Goal: Information Seeking & Learning: Learn about a topic

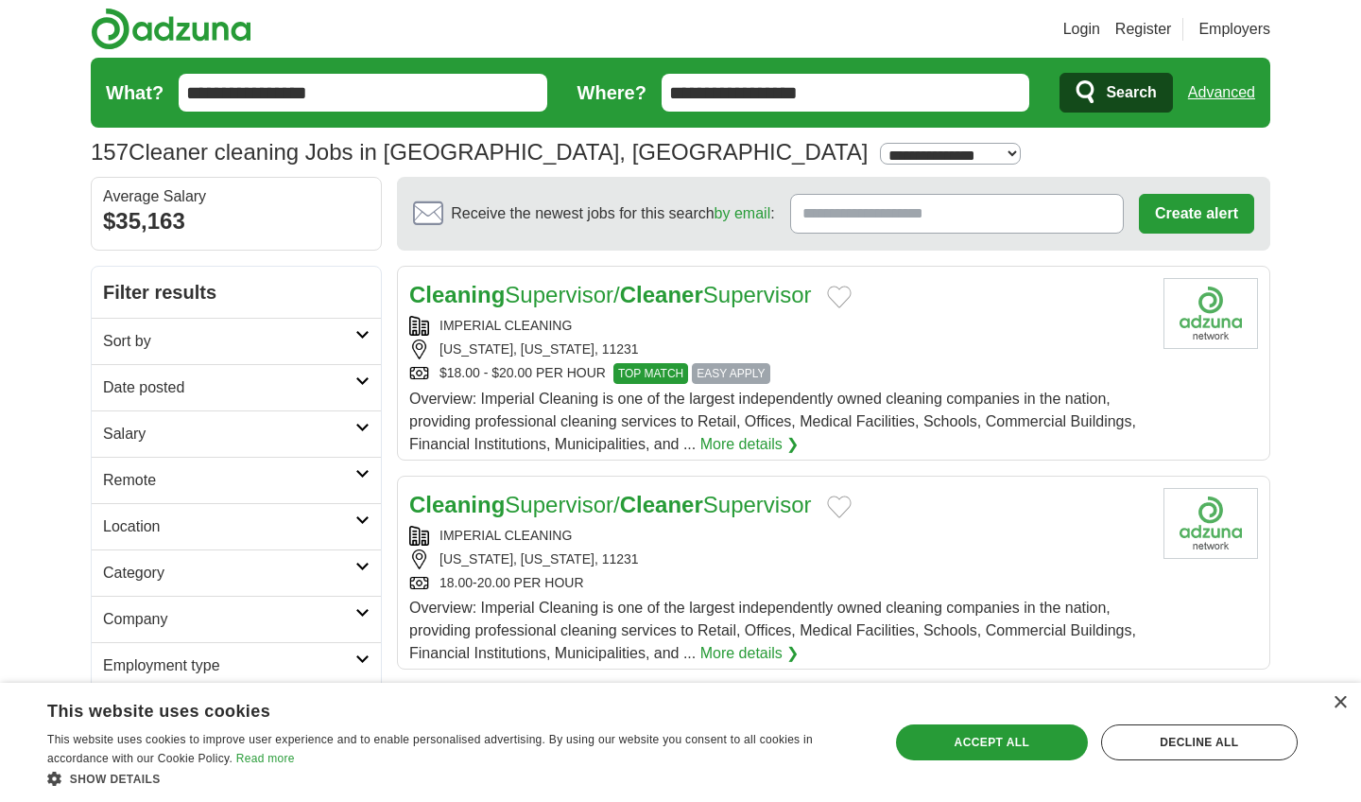
click at [1129, 87] on span "Search" at bounding box center [1131, 93] width 50 height 38
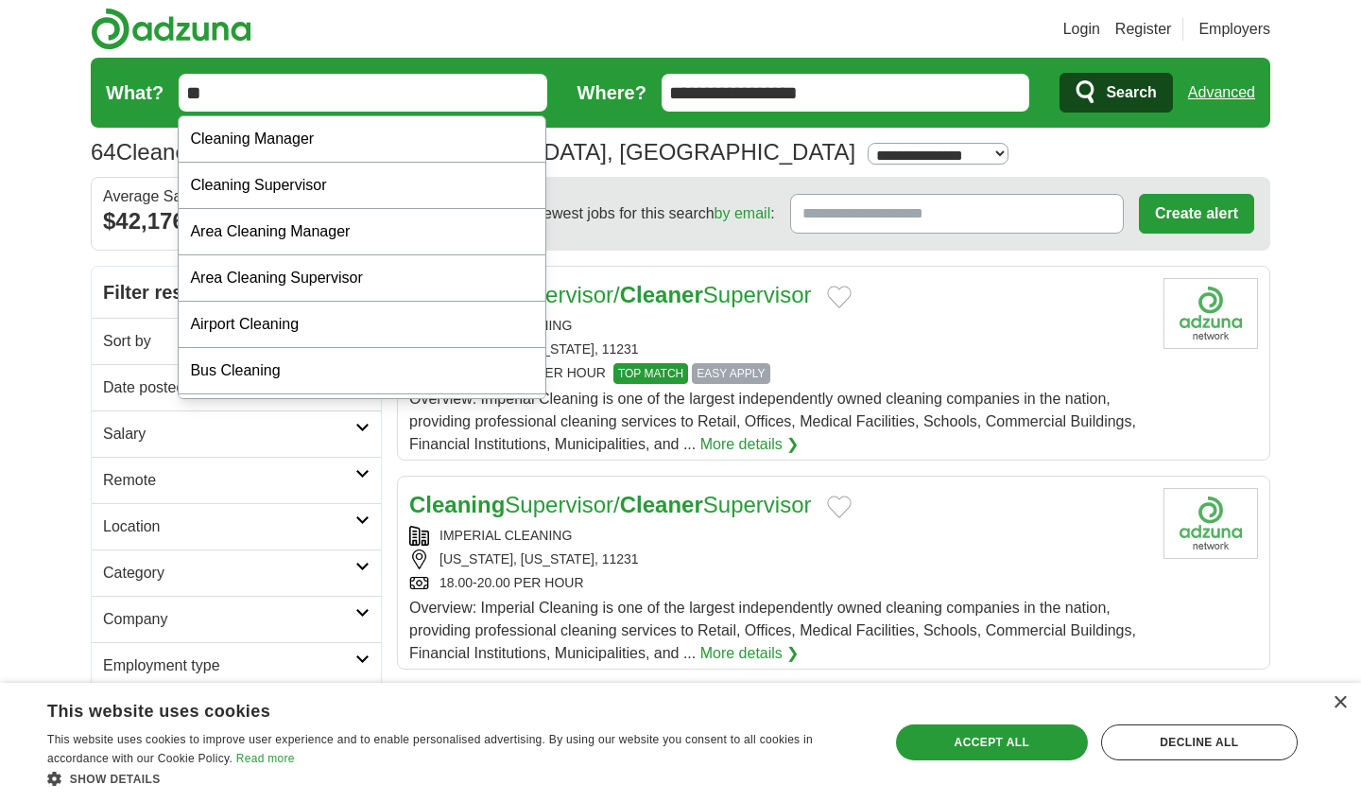
type input "*"
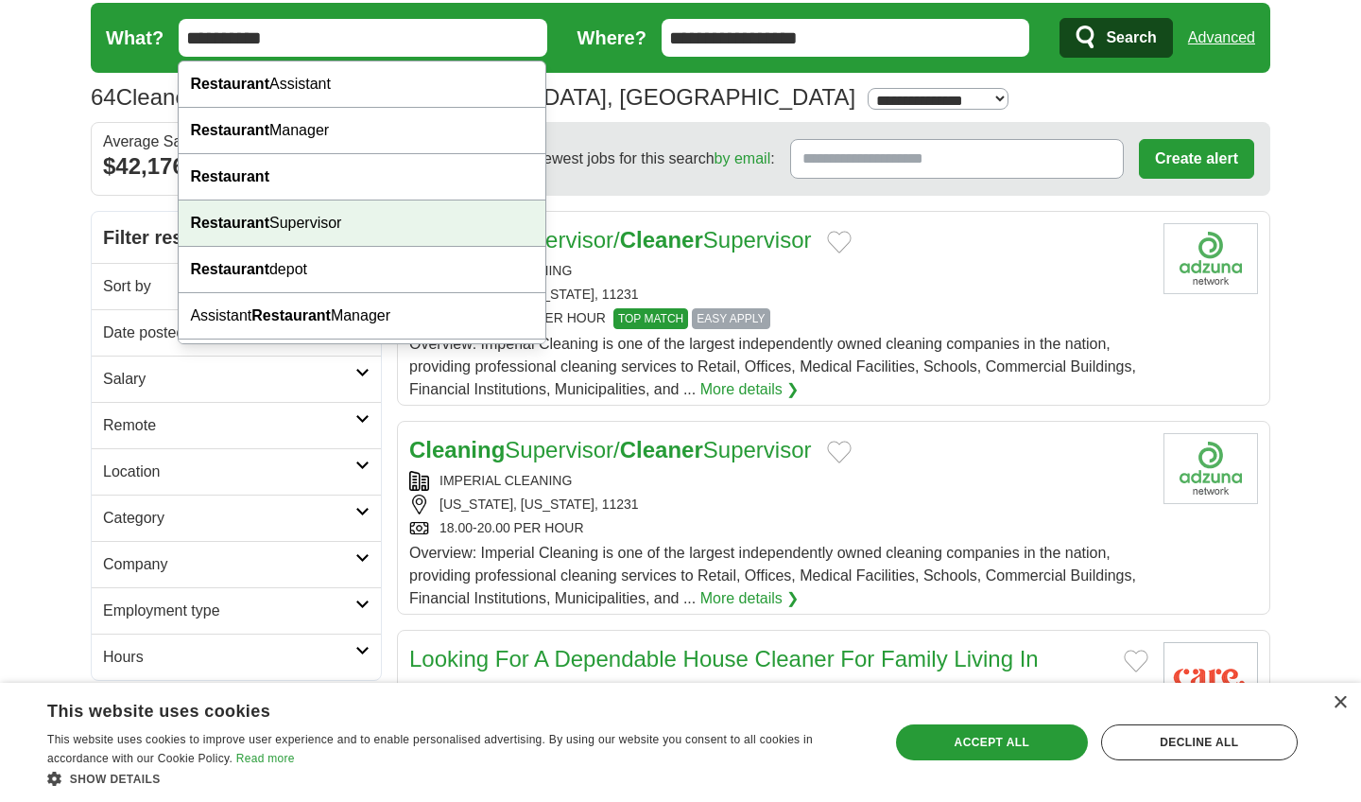
scroll to position [62, 0]
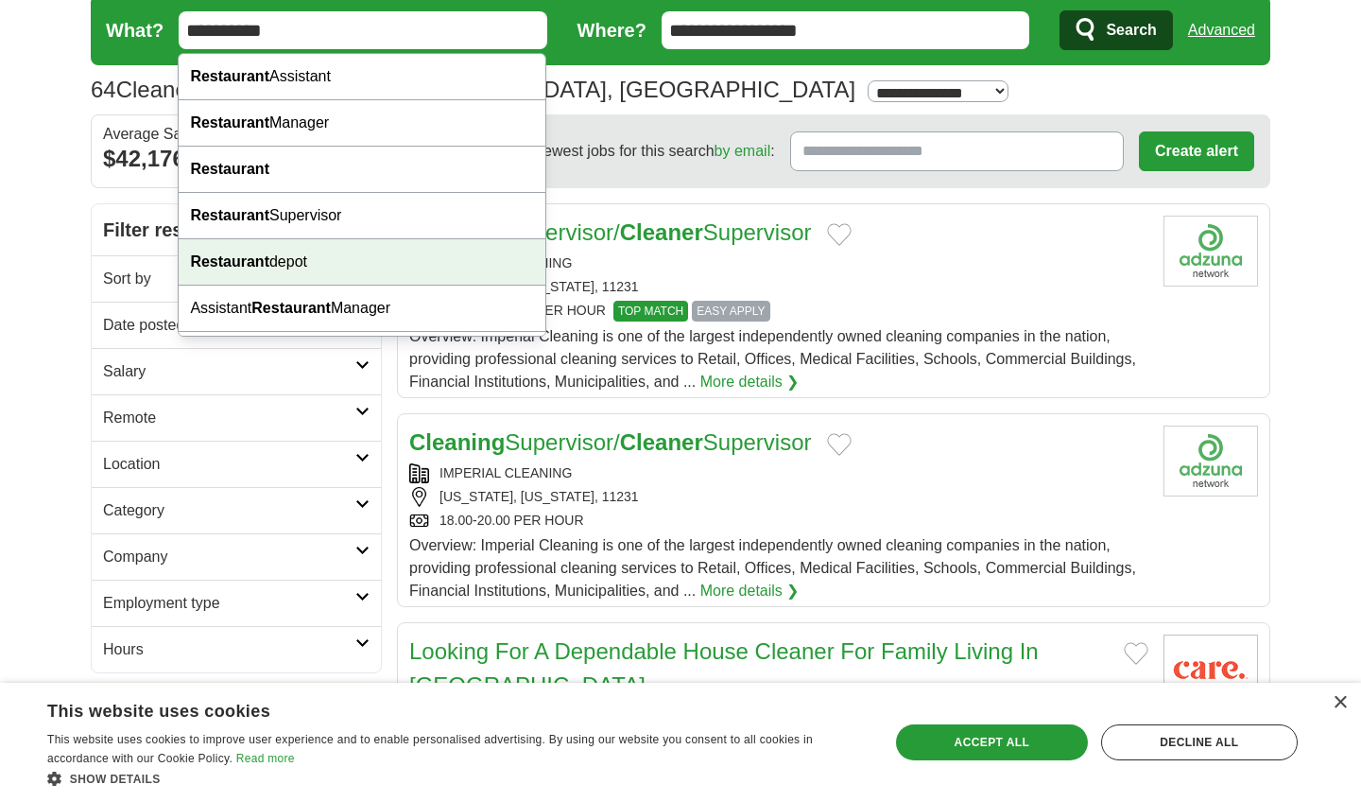
click at [328, 265] on div "Restaurant depot" at bounding box center [362, 262] width 367 height 46
type input "**********"
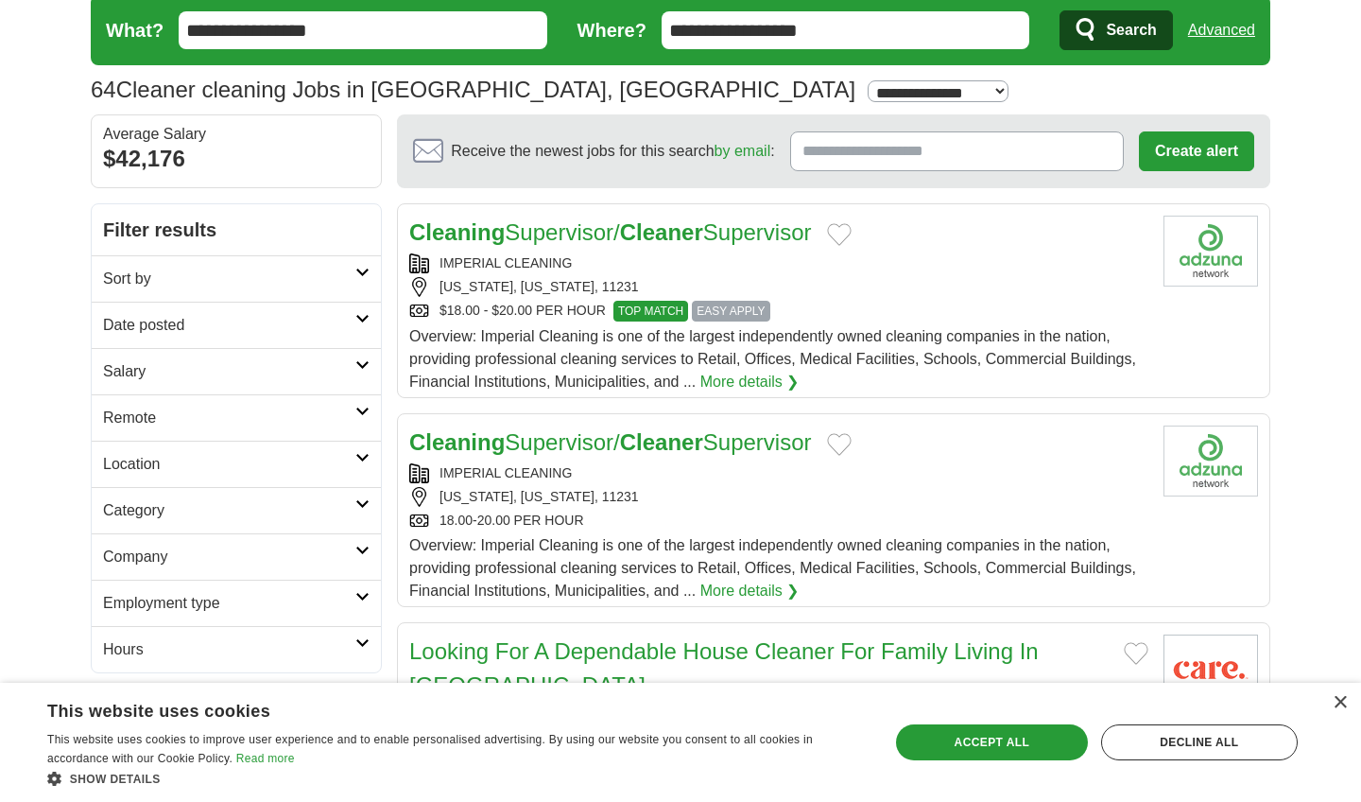
click at [1127, 27] on span "Search" at bounding box center [1131, 30] width 50 height 38
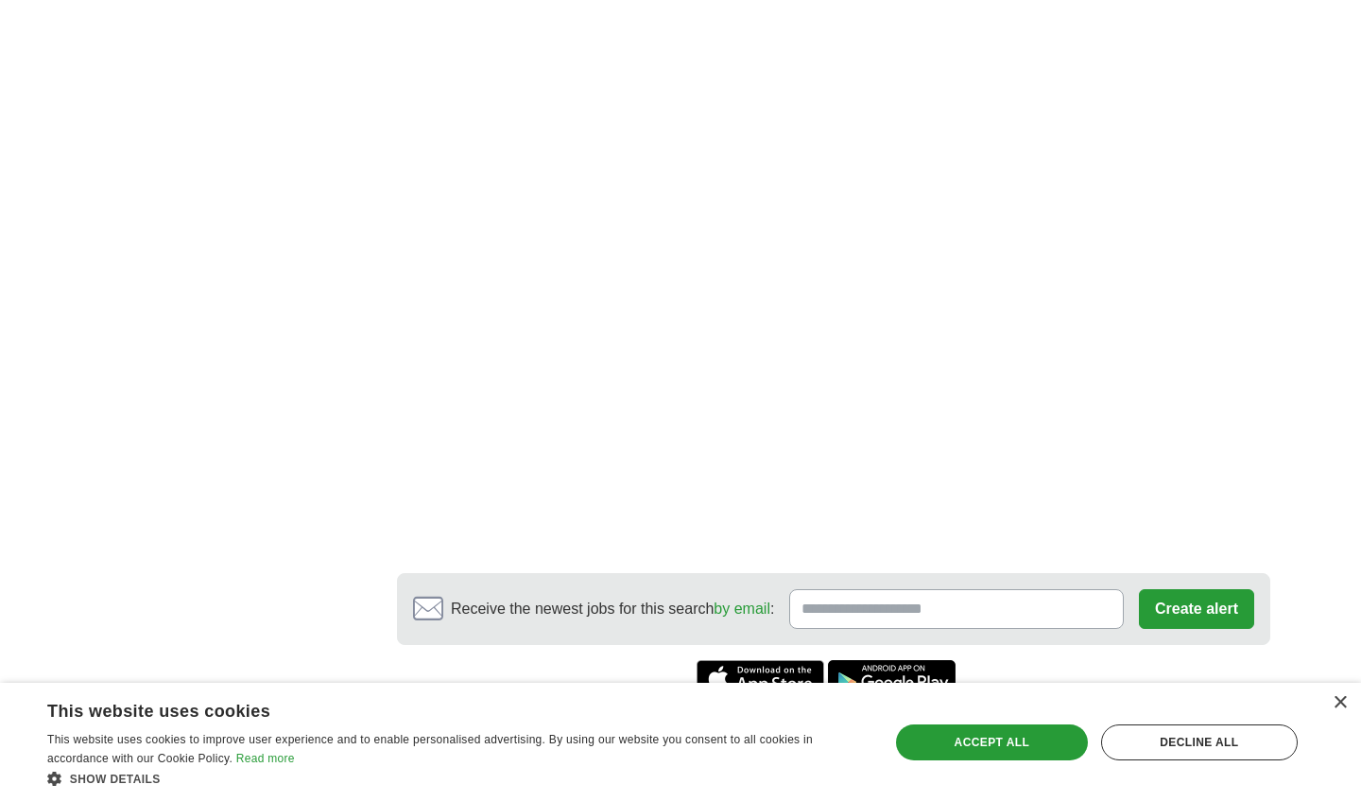
scroll to position [1595, 0]
